Goal: Find specific page/section

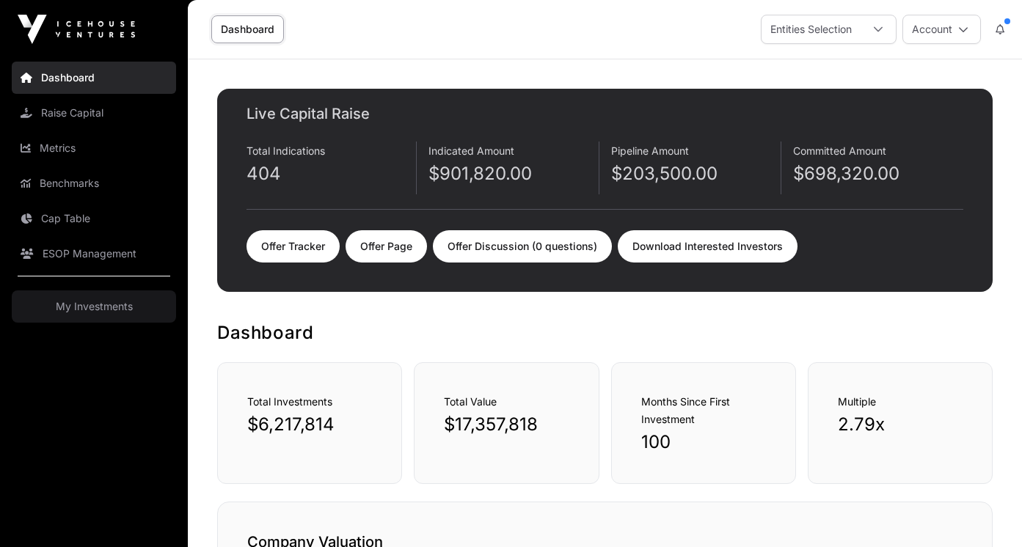
click at [266, 28] on link "Dashboard" at bounding box center [247, 29] width 73 height 28
click at [304, 244] on link "Offer Tracker" at bounding box center [292, 246] width 93 height 32
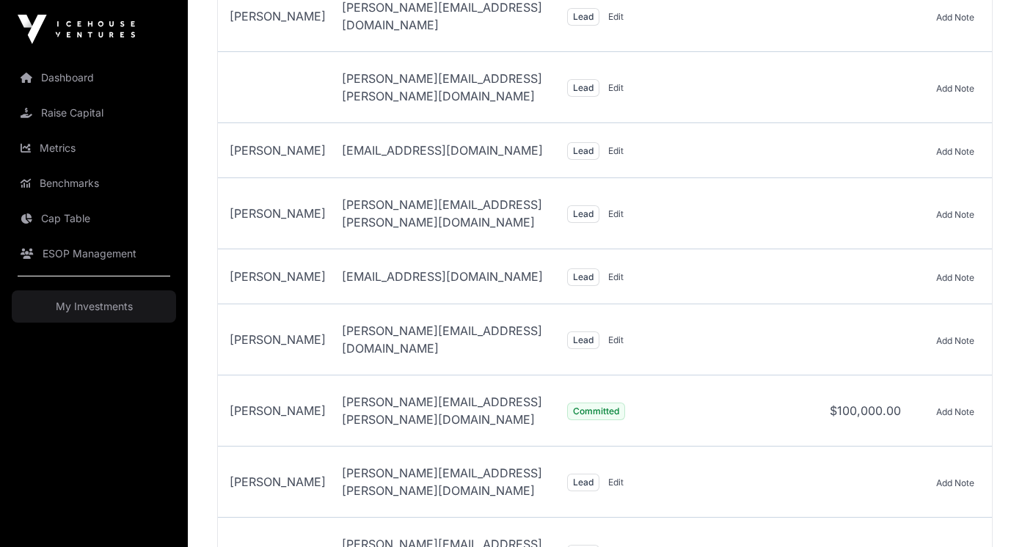
scroll to position [20970, 0]
